Goal: Transaction & Acquisition: Book appointment/travel/reservation

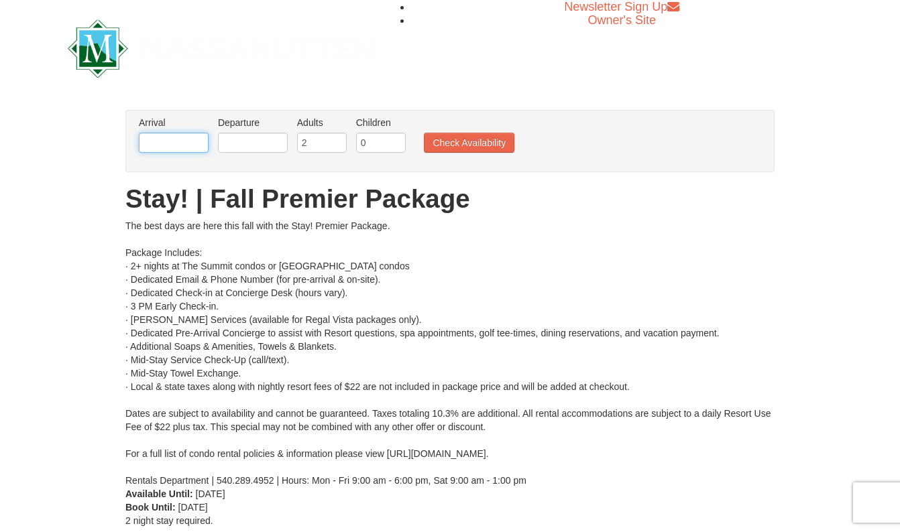
click at [188, 148] on input "text" at bounding box center [174, 143] width 70 height 20
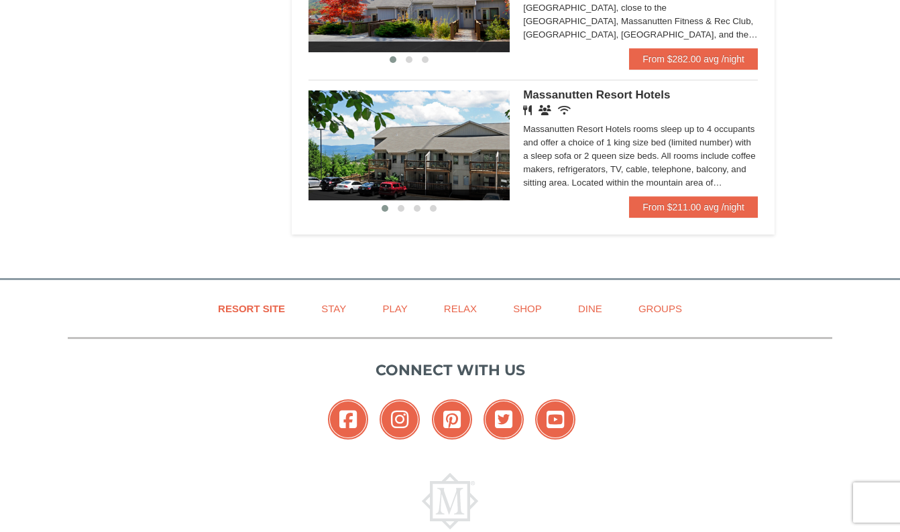
scroll to position [816, 0]
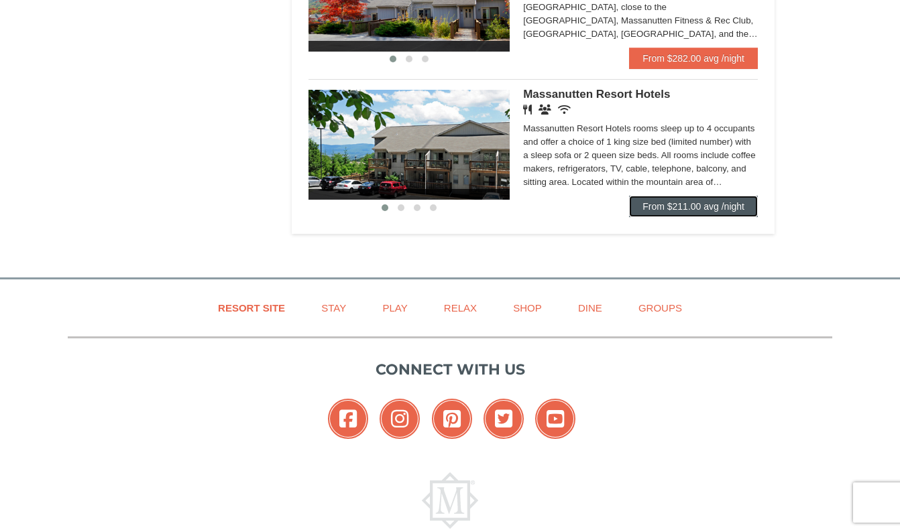
click at [683, 213] on link "From $211.00 avg /night" at bounding box center [693, 206] width 129 height 21
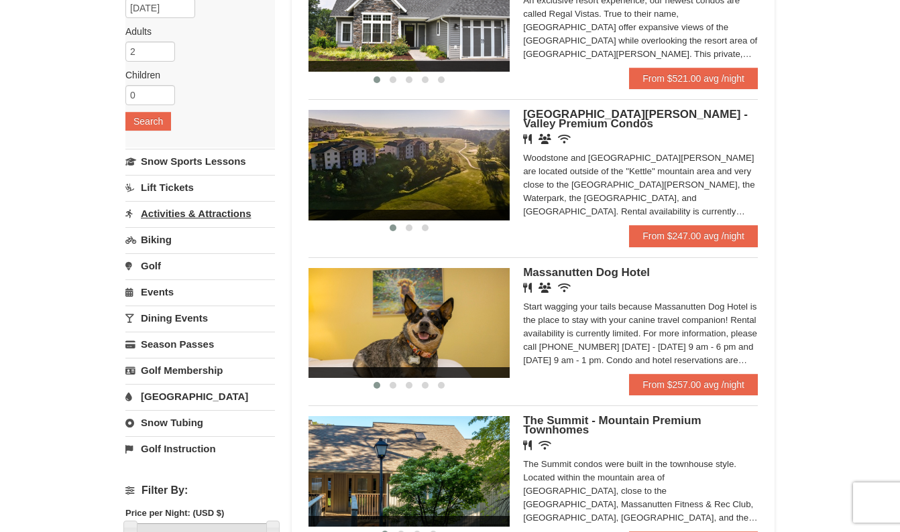
scroll to position [186, 0]
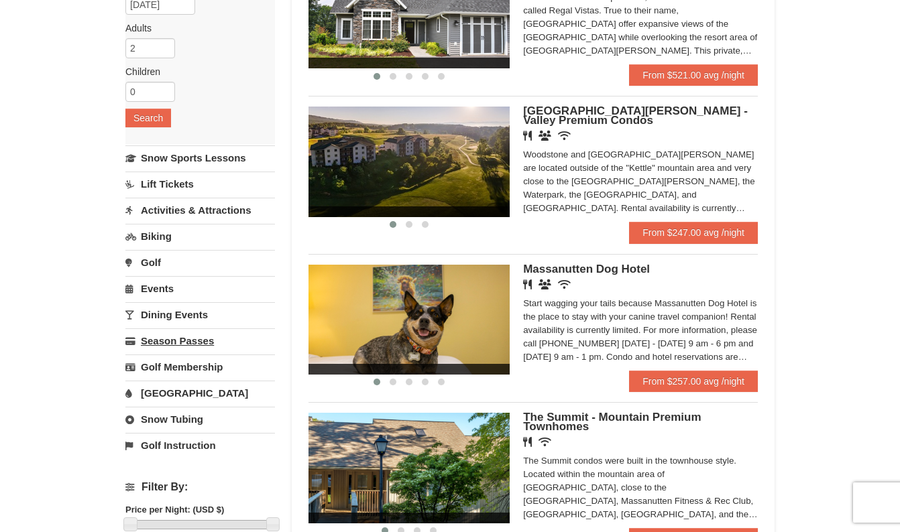
click at [182, 343] on link "Season Passes" at bounding box center [200, 341] width 150 height 25
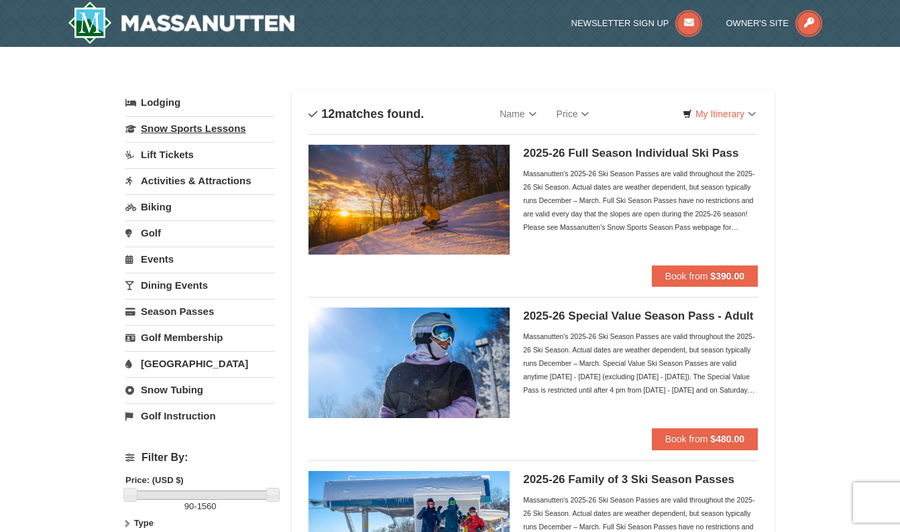
click at [184, 130] on link "Snow Sports Lessons" at bounding box center [200, 128] width 150 height 25
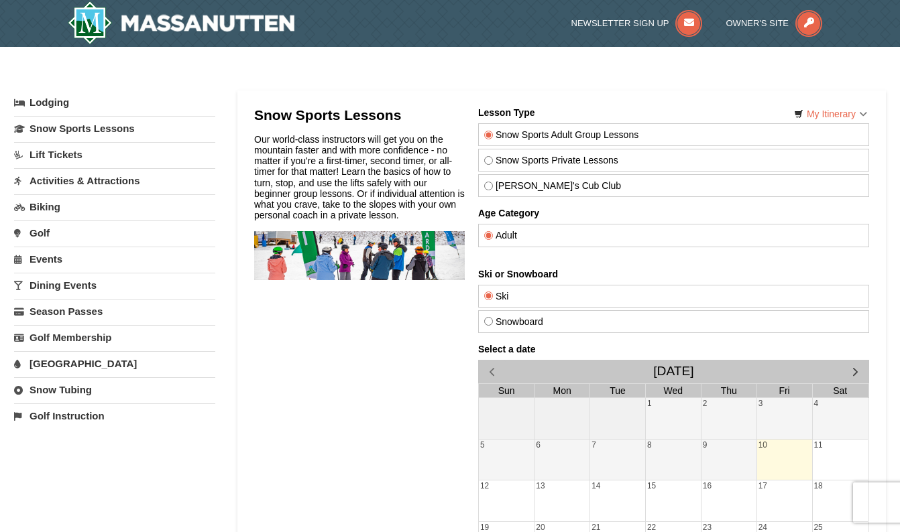
click at [62, 398] on link "Snow Tubing" at bounding box center [114, 389] width 201 height 25
click at [77, 422] on div "Select Month: Please format dates MM/DD/YYYY October November December January …" at bounding box center [114, 444] width 201 height 85
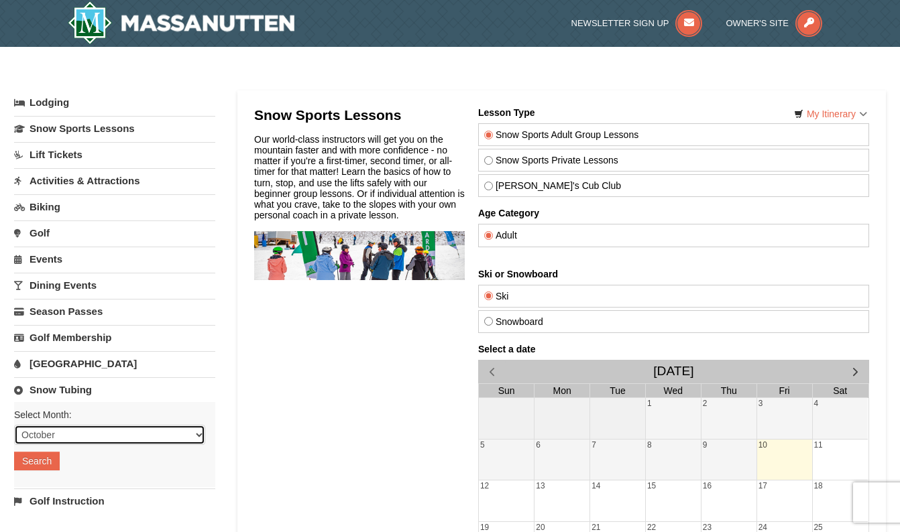
click at [14, 425] on select "October November December January February March April May June July August Sep…" at bounding box center [109, 435] width 191 height 20
select select "12"
click option "December" at bounding box center [0, 0] width 0 height 0
click at [44, 461] on button "Search" at bounding box center [37, 461] width 46 height 19
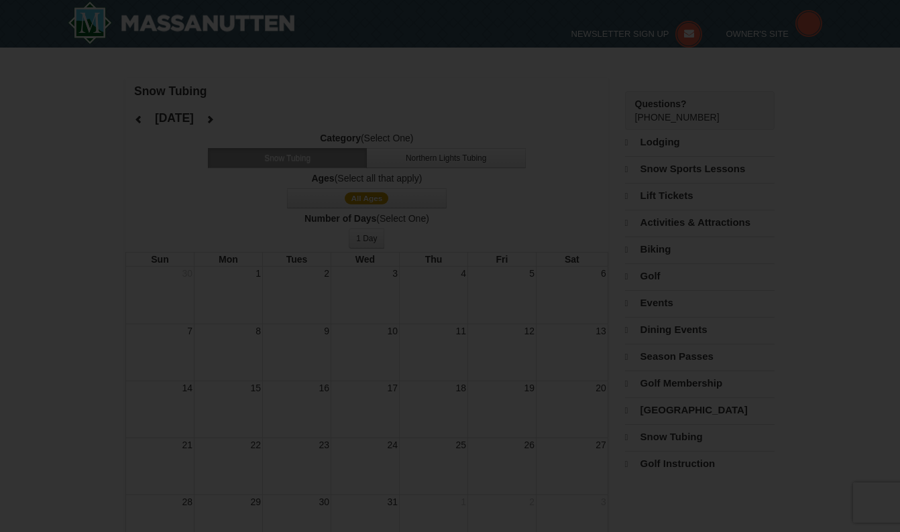
select select "12"
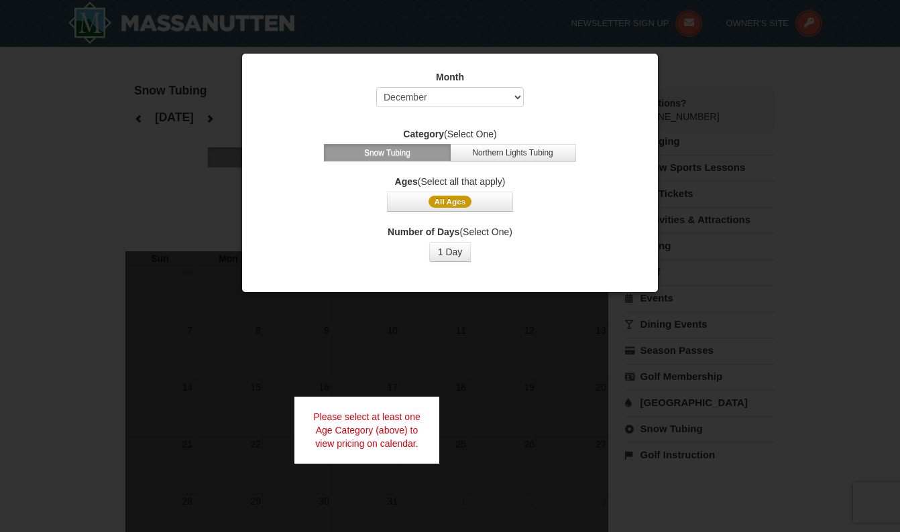
click at [577, 64] on div "Month Select October November December January February March April May June Ju…" at bounding box center [450, 166] width 402 height 212
click at [457, 259] on button "1 Day" at bounding box center [450, 252] width 42 height 20
click at [469, 207] on span "All Ages" at bounding box center [450, 202] width 44 height 12
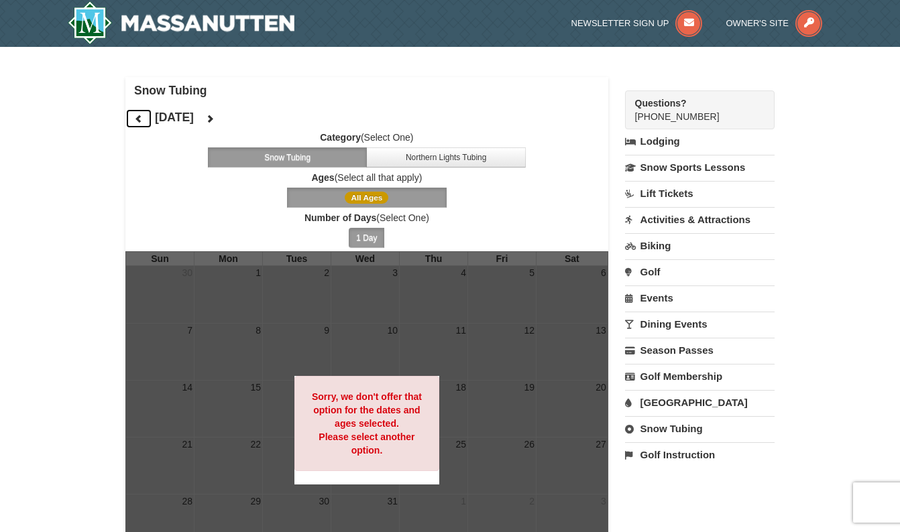
click at [146, 117] on button at bounding box center [138, 119] width 27 height 20
